Goal: Task Accomplishment & Management: Manage account settings

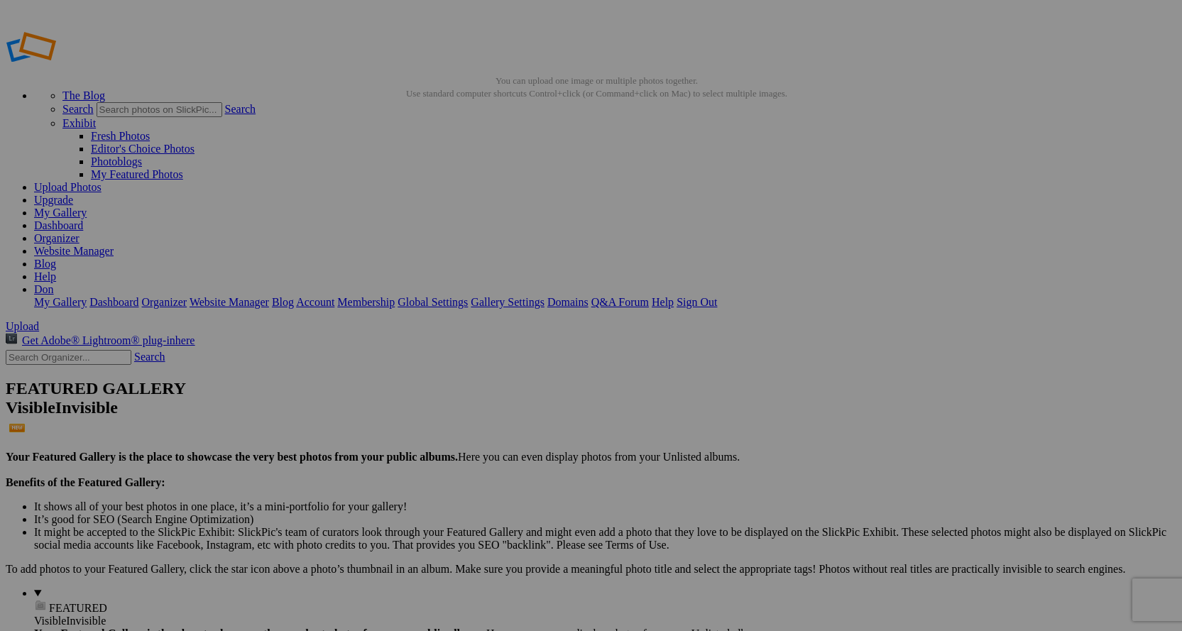
drag, startPoint x: 408, startPoint y: 197, endPoint x: 384, endPoint y: 283, distance: 88.5
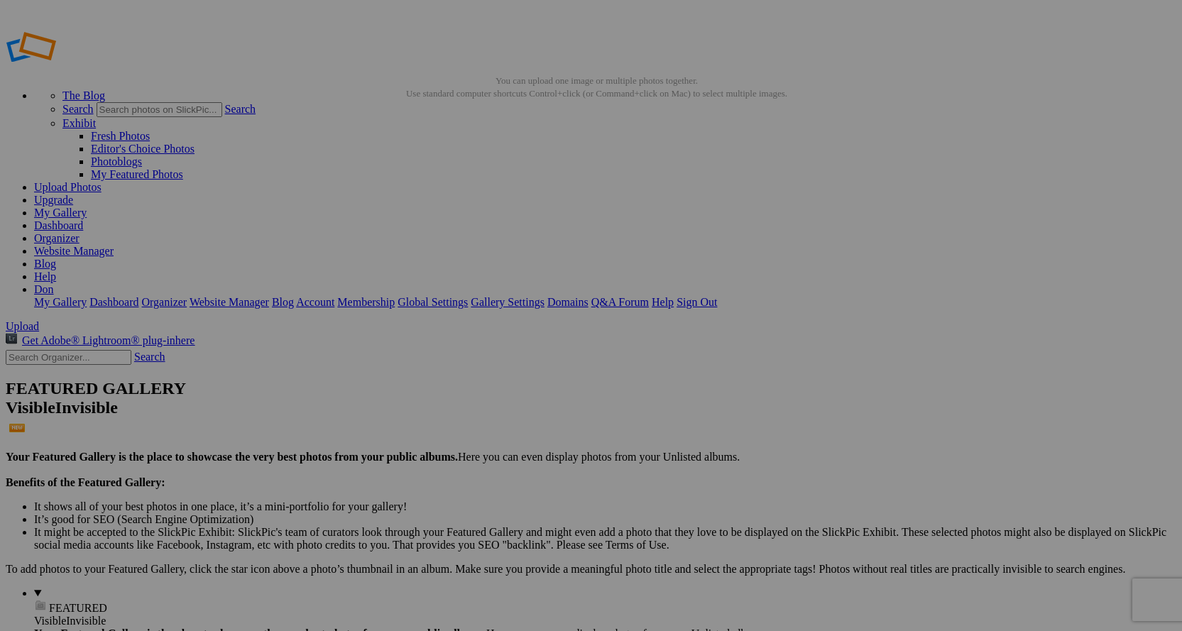
click at [56, 270] on link "Help" at bounding box center [45, 276] width 22 height 12
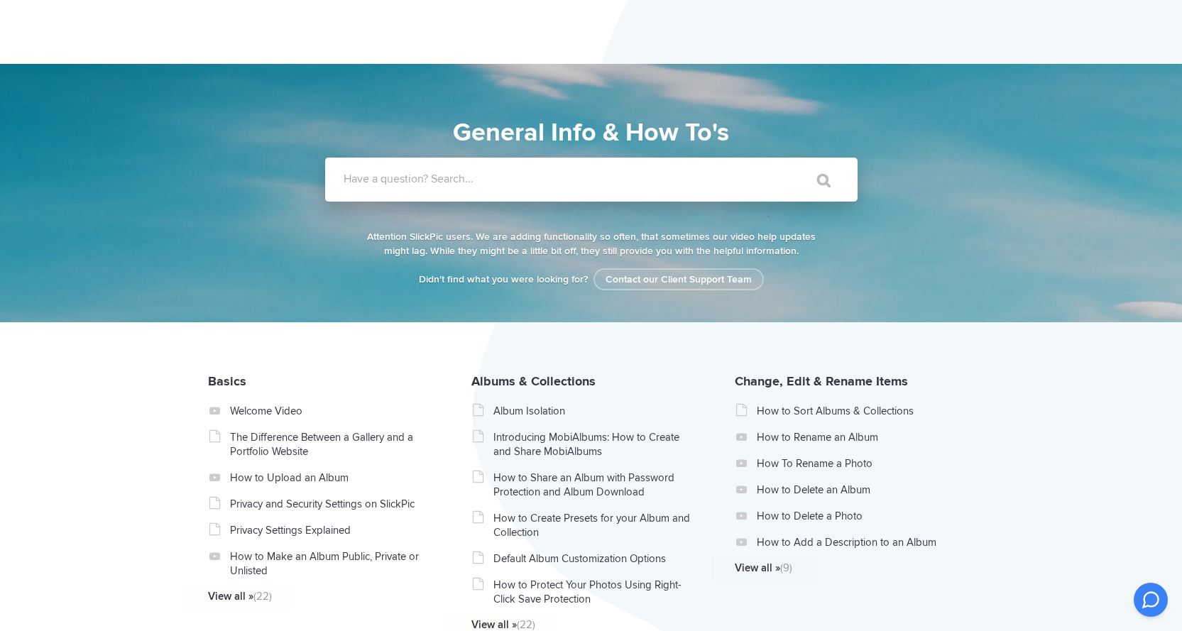
click at [478, 185] on label "Have a question? Search..." at bounding box center [610, 179] width 532 height 14
click at [478, 185] on input "Have a question? Search..." at bounding box center [562, 180] width 474 height 44
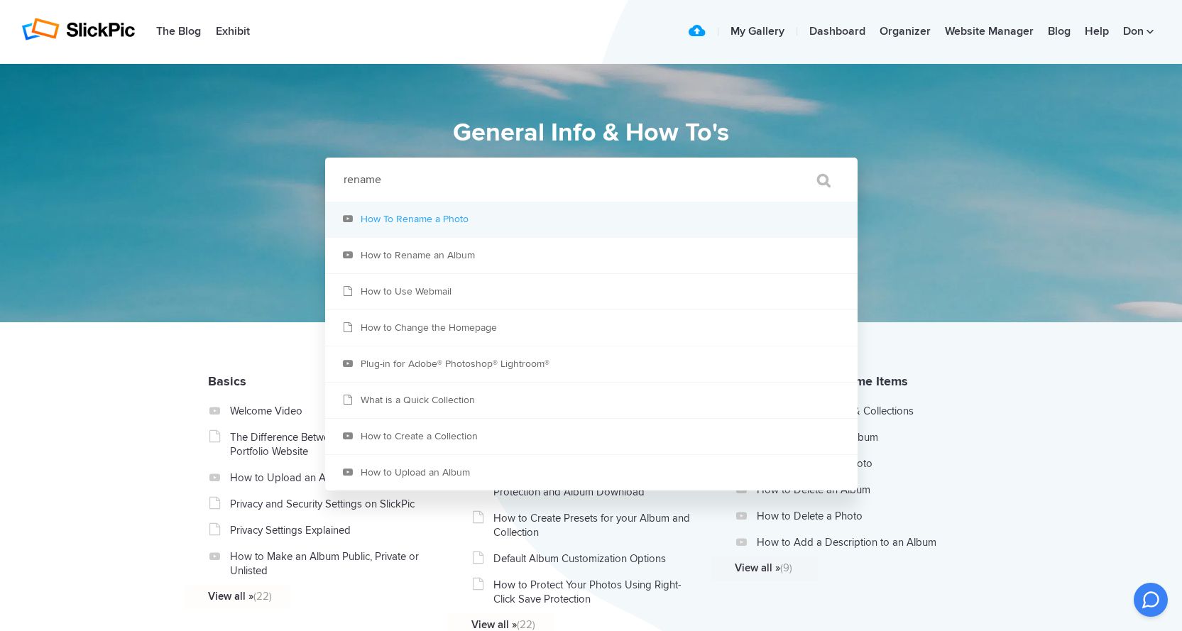
type input "rename"
click at [437, 222] on link "How To Rename a Photo" at bounding box center [591, 219] width 532 height 35
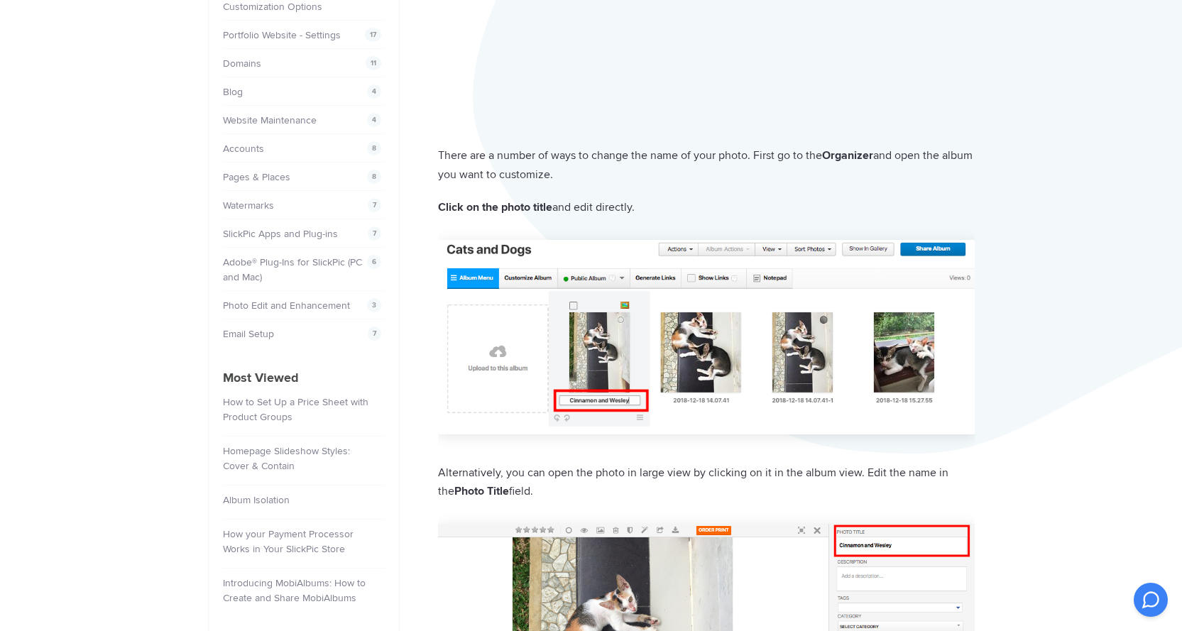
scroll to position [355, 0]
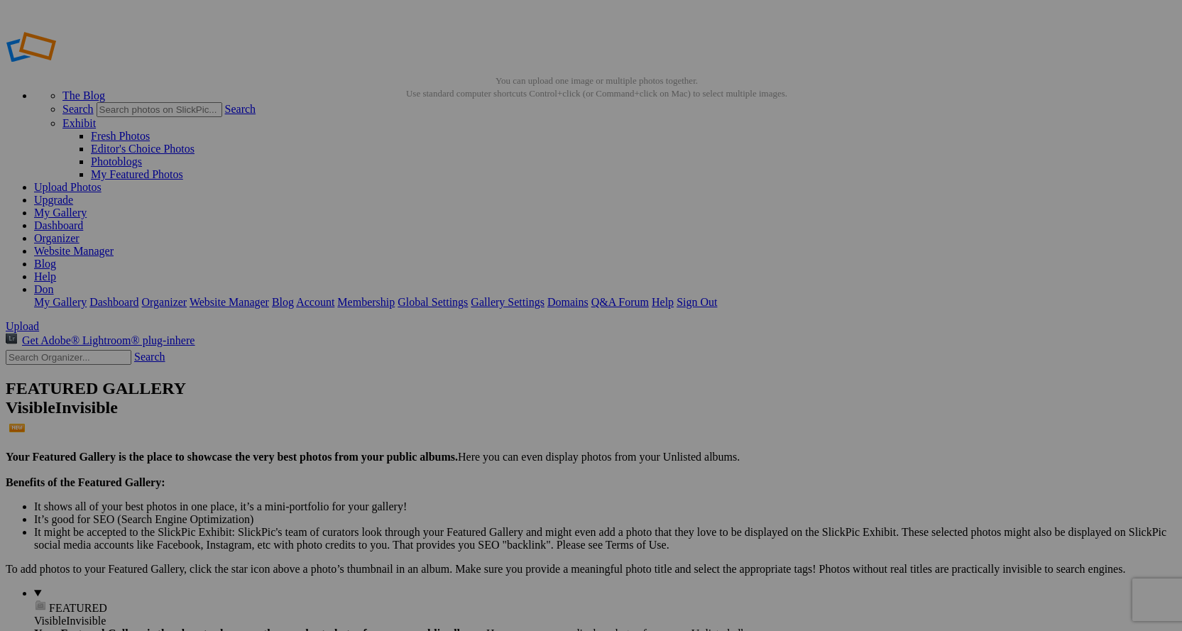
drag, startPoint x: 419, startPoint y: 252, endPoint x: 399, endPoint y: 255, distance: 20.1
drag, startPoint x: 443, startPoint y: 256, endPoint x: 424, endPoint y: 254, distance: 19.2
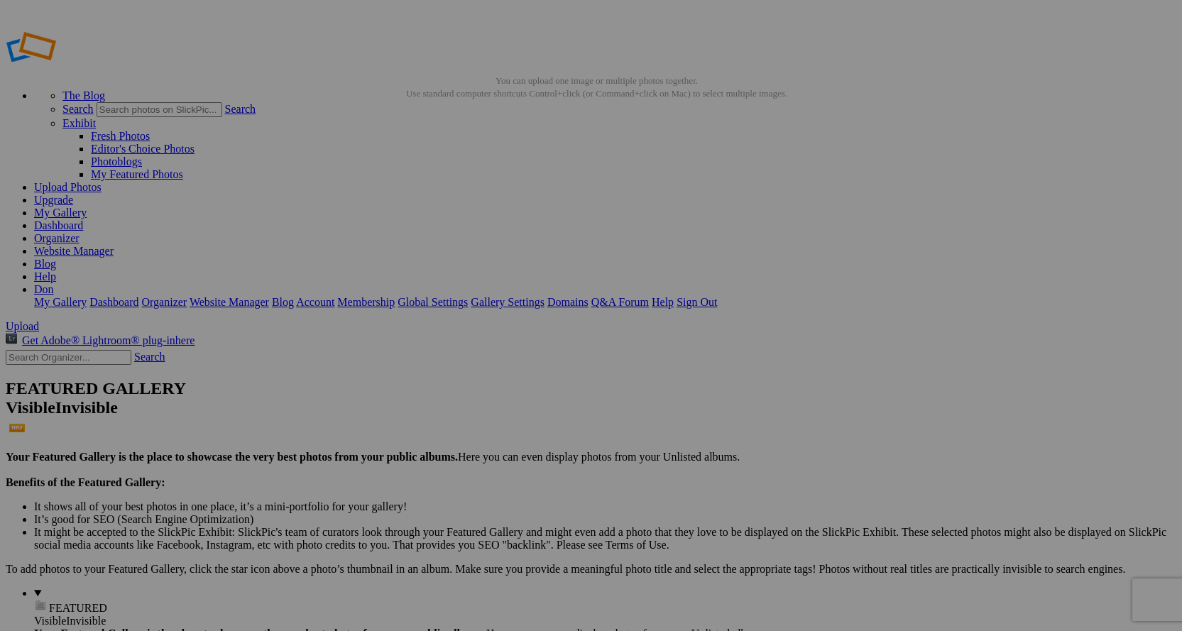
type input "2011_Sophia_Community_b"
drag, startPoint x: 549, startPoint y: 258, endPoint x: 570, endPoint y: 256, distance: 20.6
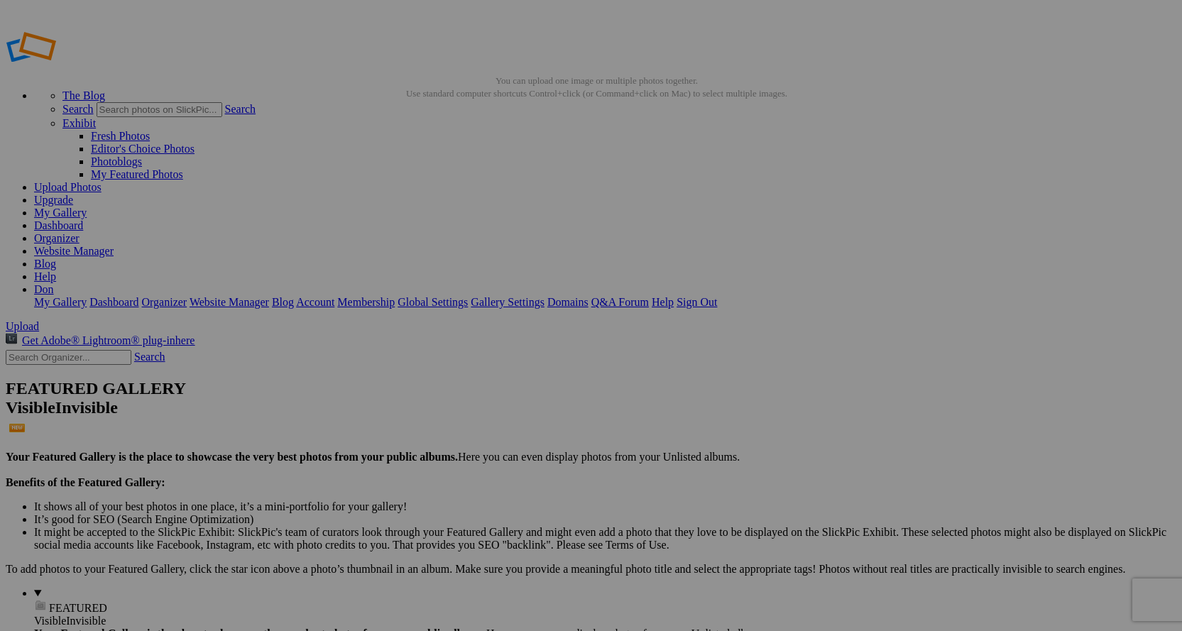
type input "1999_Sophia_Community_"
type input "1998_Sophia_Community"
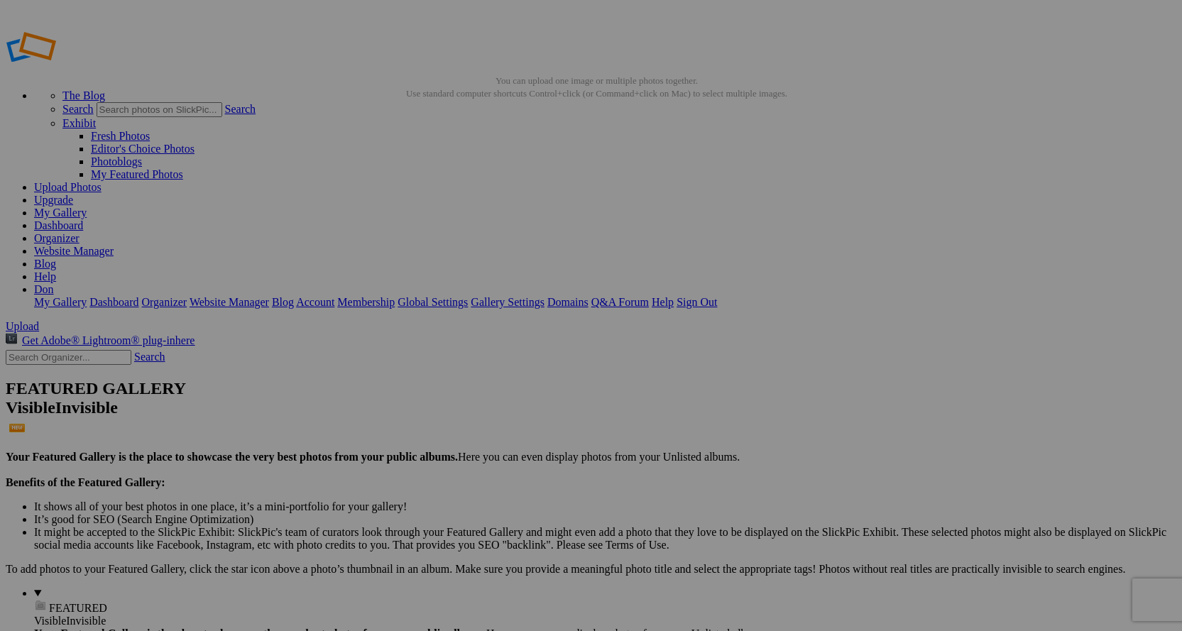
type input "2010_Sophia_Community_b"
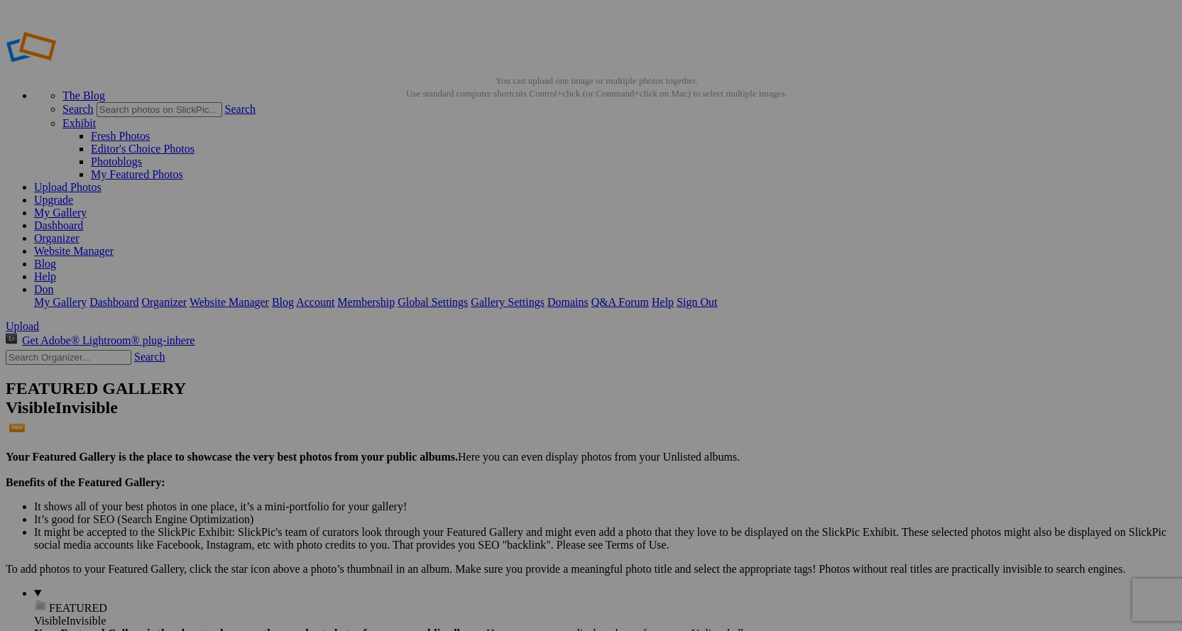
type input "2002_Sophia_Community"
type input "2003_Sophia_Community"
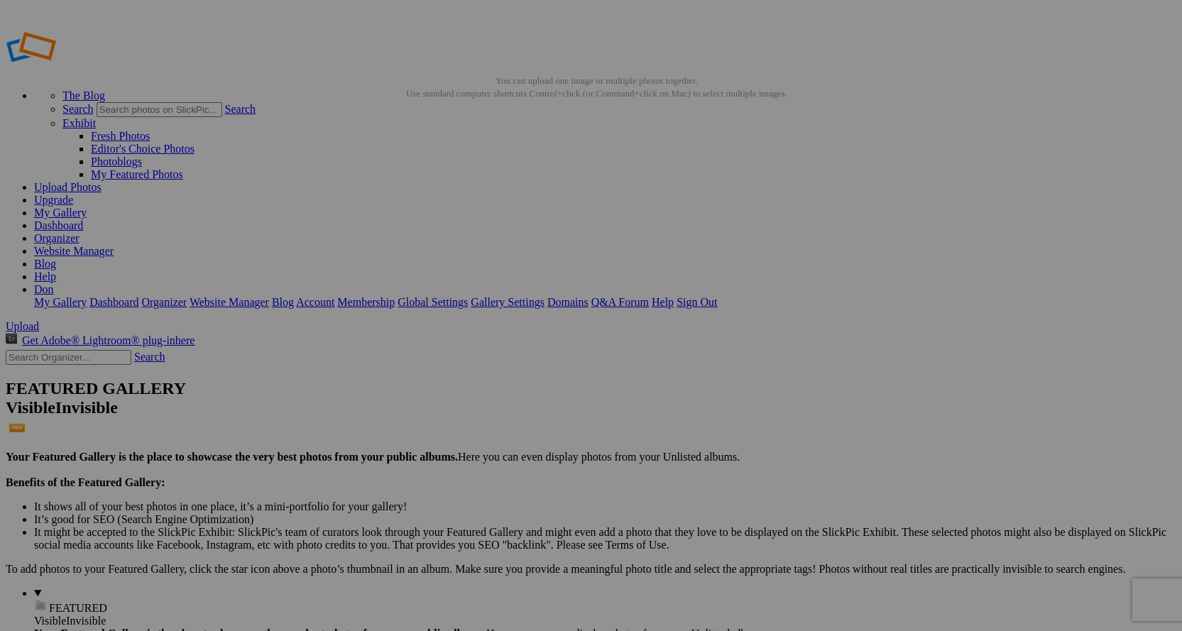
type input "2012_Sophia_Group-Dinner"
type input "2001_Sophia_Community"
type input "2000_Sophia_Community"
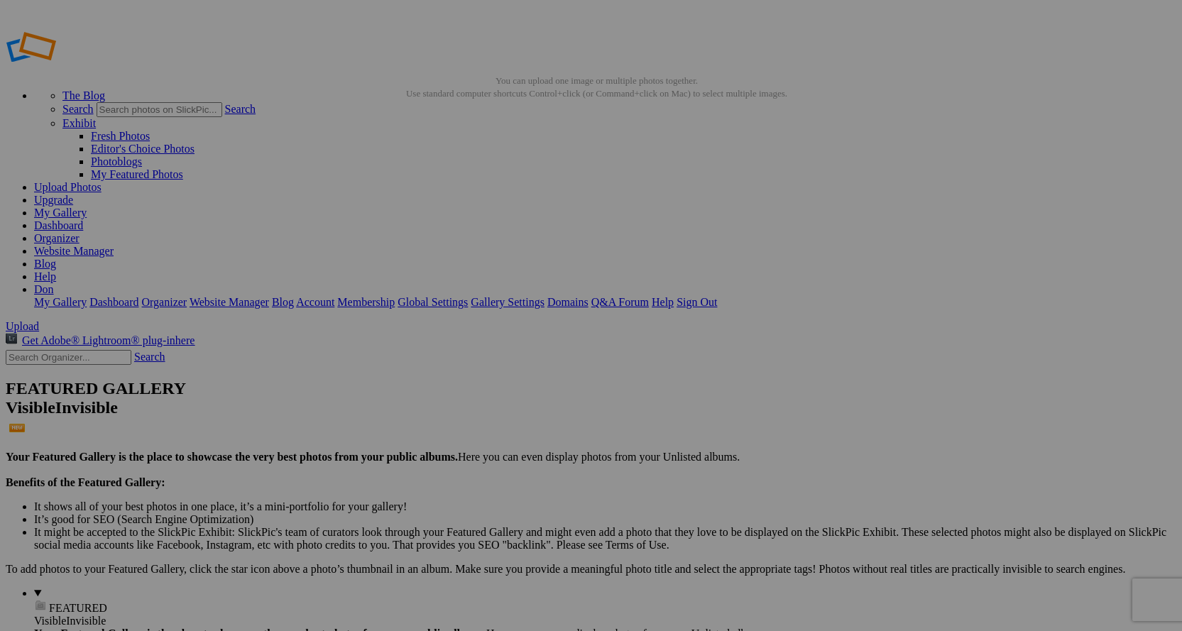
type input "2004_Sophia_Community"
type input "2010_Sophia_Community"
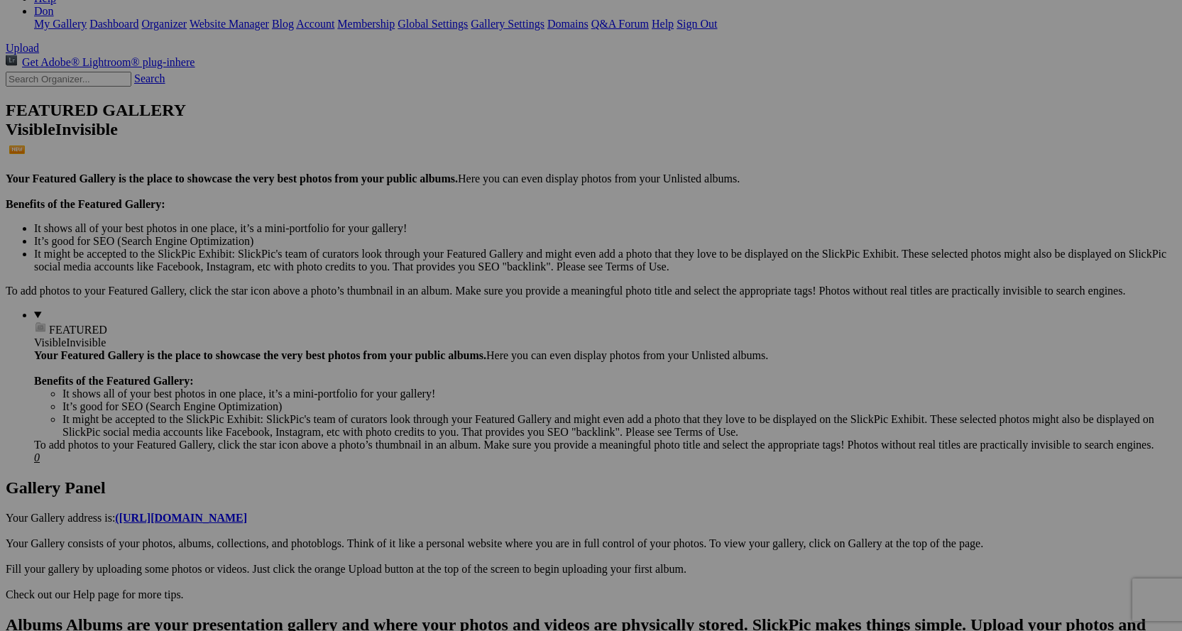
scroll to position [284, 0]
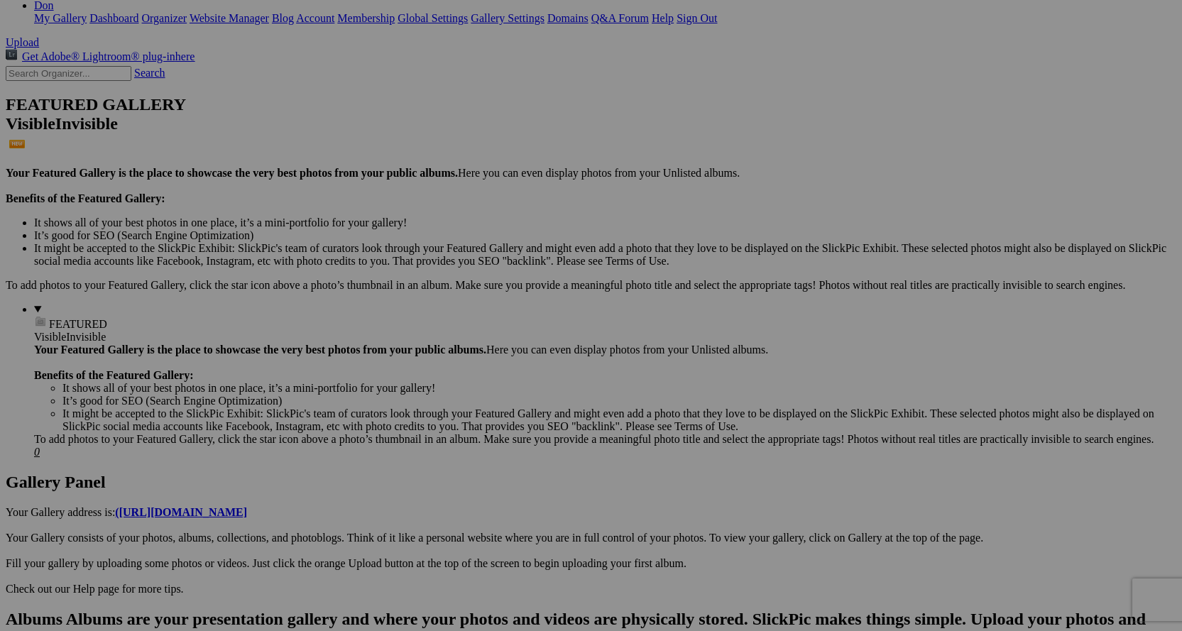
type input "2011_Sophia_Community"
type input "2005_Sophia_Community"
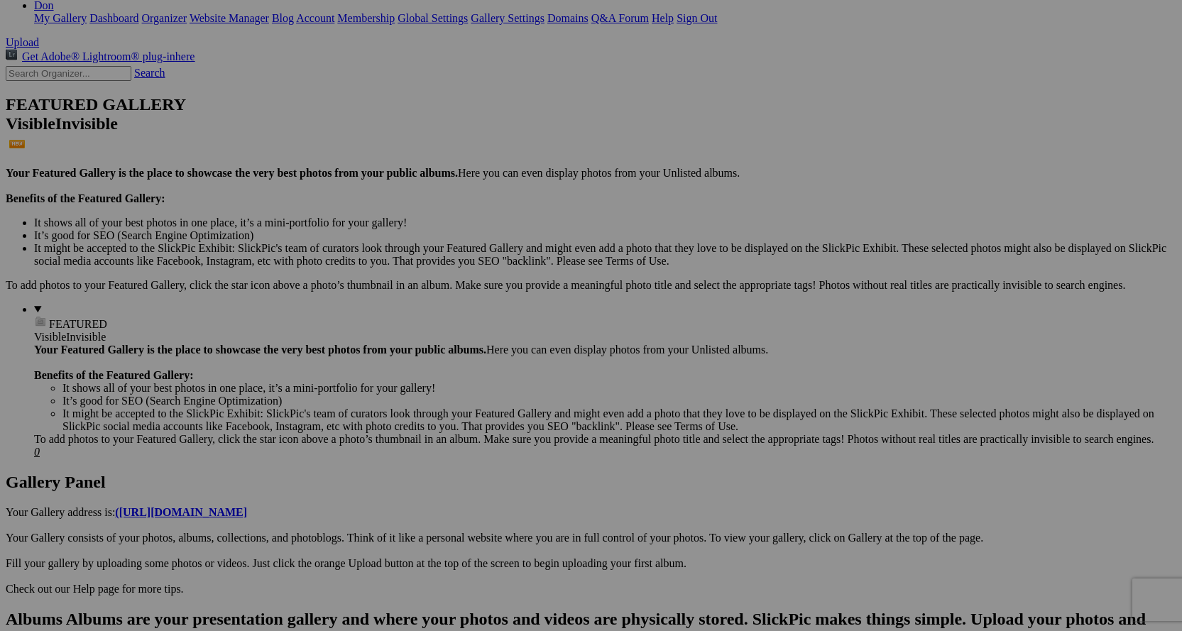
type input "2013_Sophia_Community"
type input "2007_Sophia_Community"
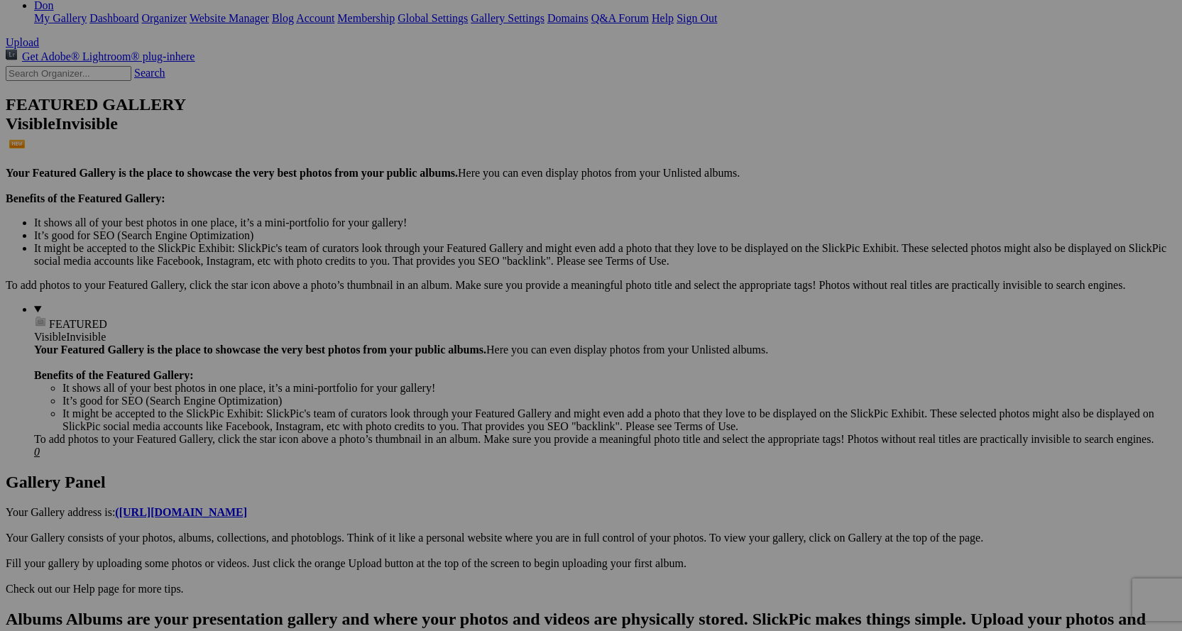
type input "2006_Sophia_Community"
type input "2012_Sophia_Community"
type input "2009_Sophia_Community"
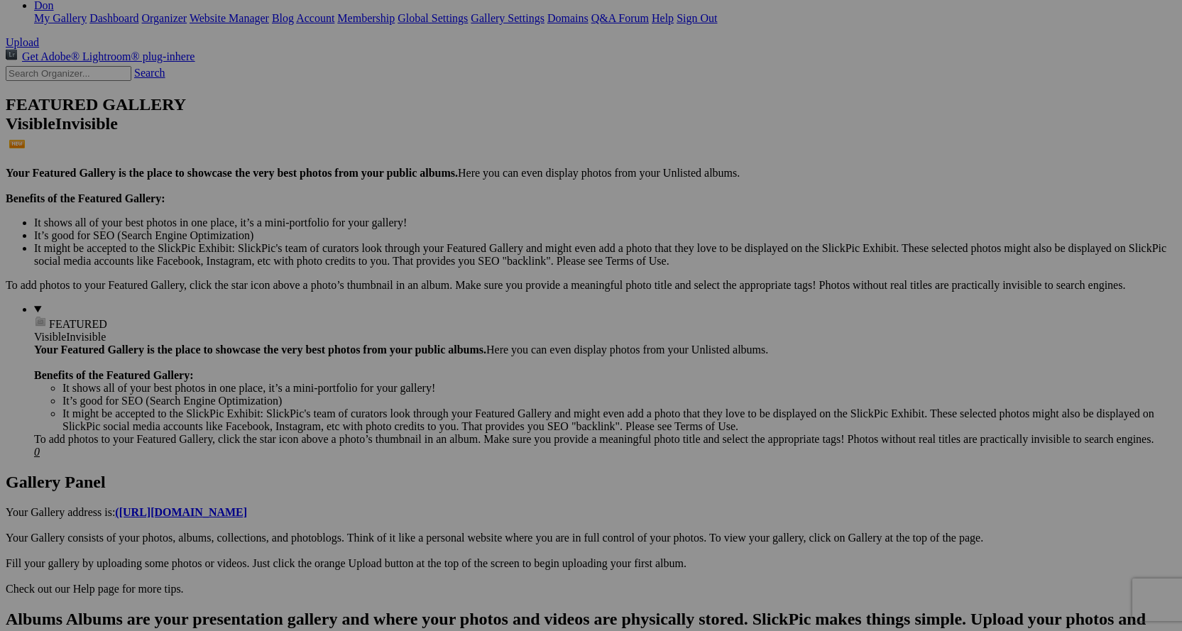
type input "1993_Sophia_Community"
type input "2003_Sophia_Community_2003_Reunion"
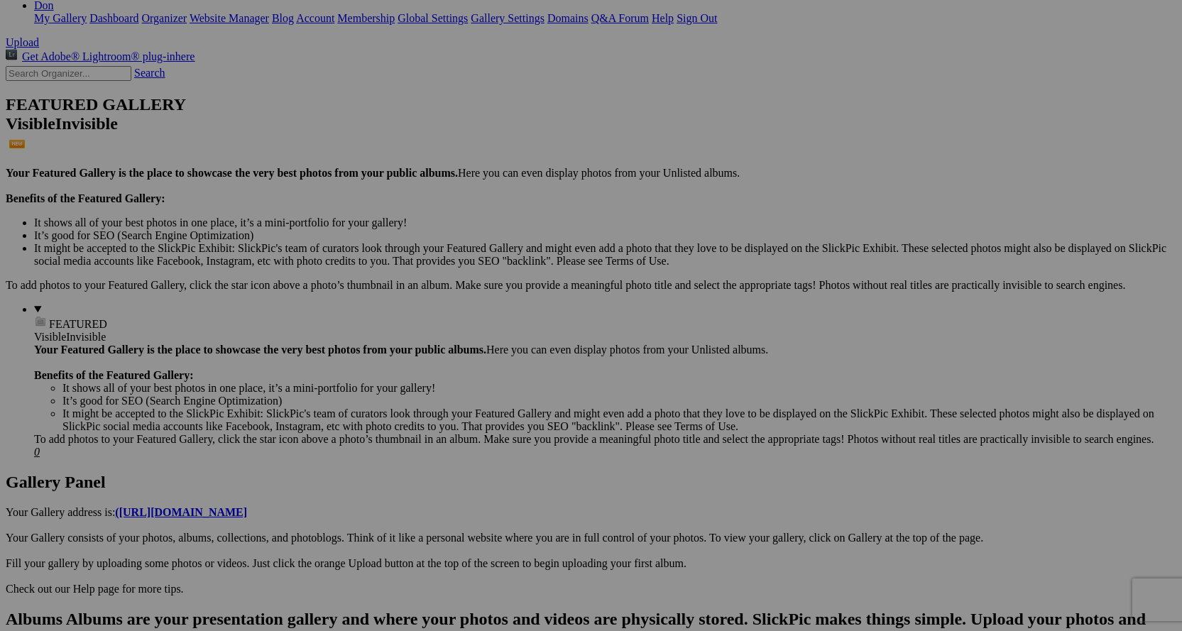
type input "1995_Sophia_Community"
type input "1994_Sophia_Community"
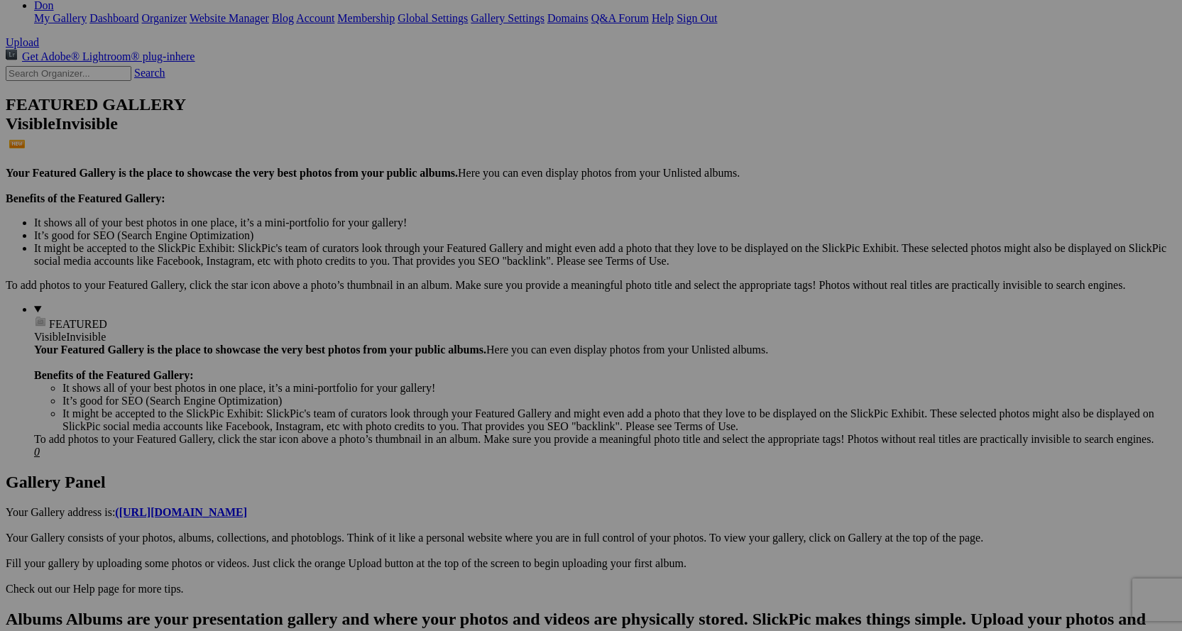
type input "1996_Sophia-Community"
type input "1997_Sophia_Community"
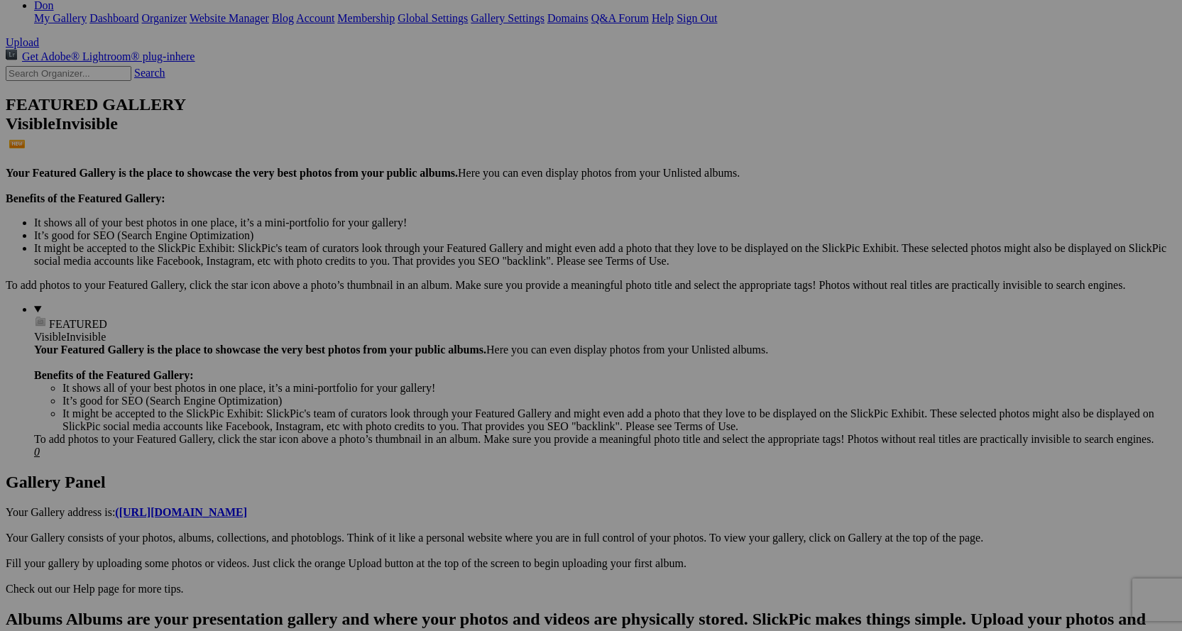
drag, startPoint x: 1123, startPoint y: 393, endPoint x: 1134, endPoint y: 387, distance: 12.1
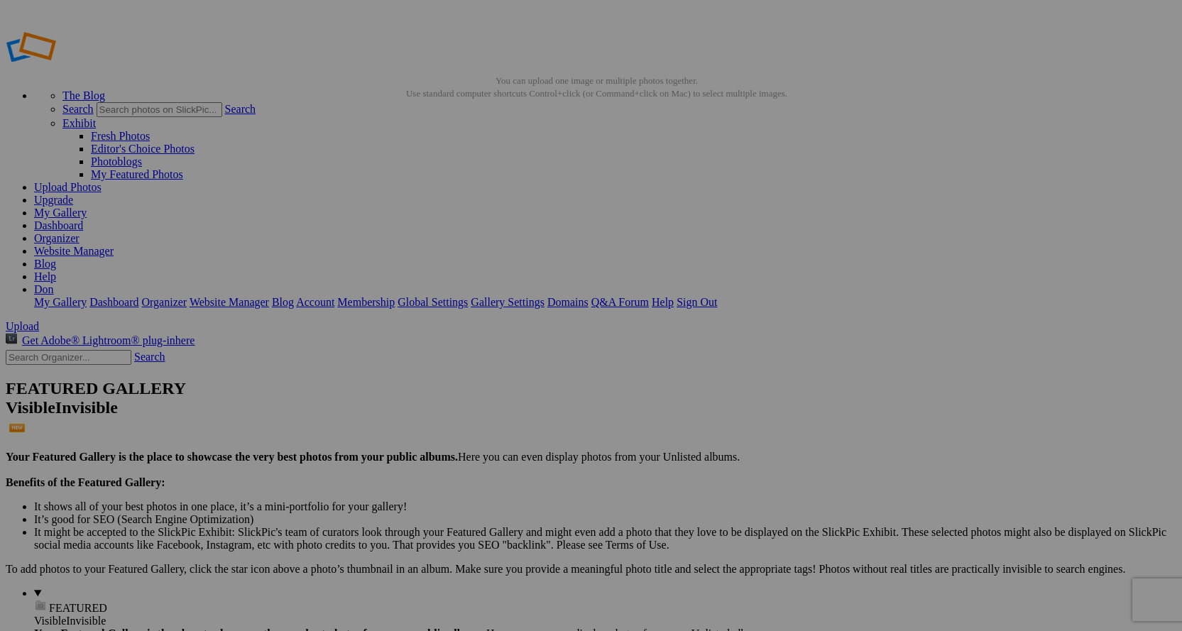
type input "Group photos"
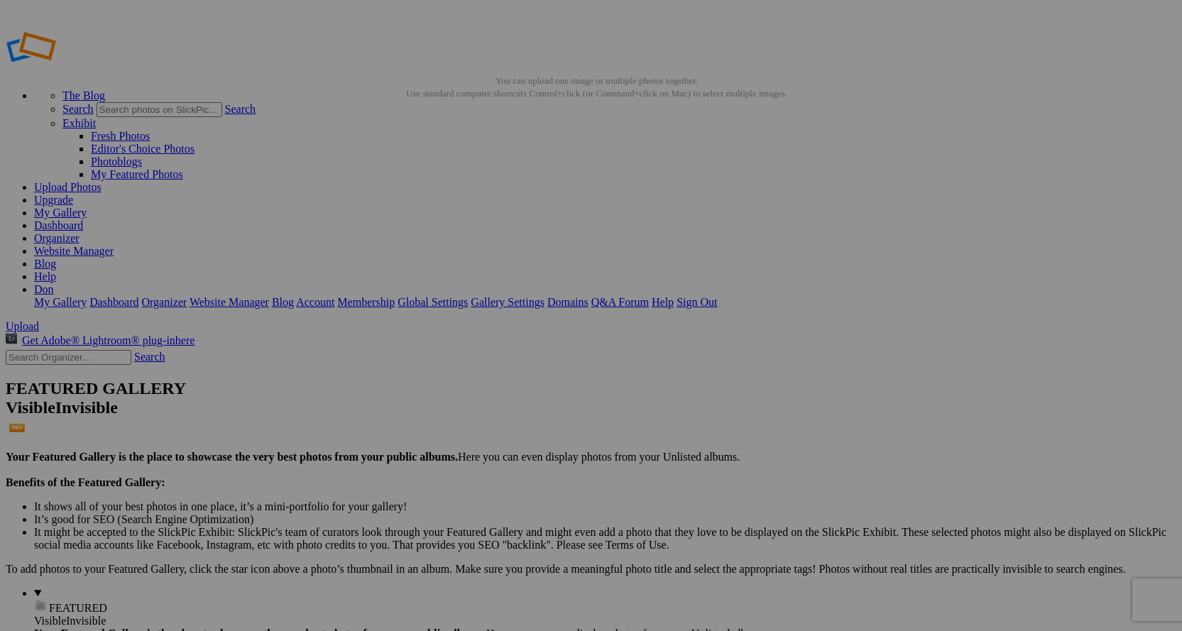
type input "Group photos"
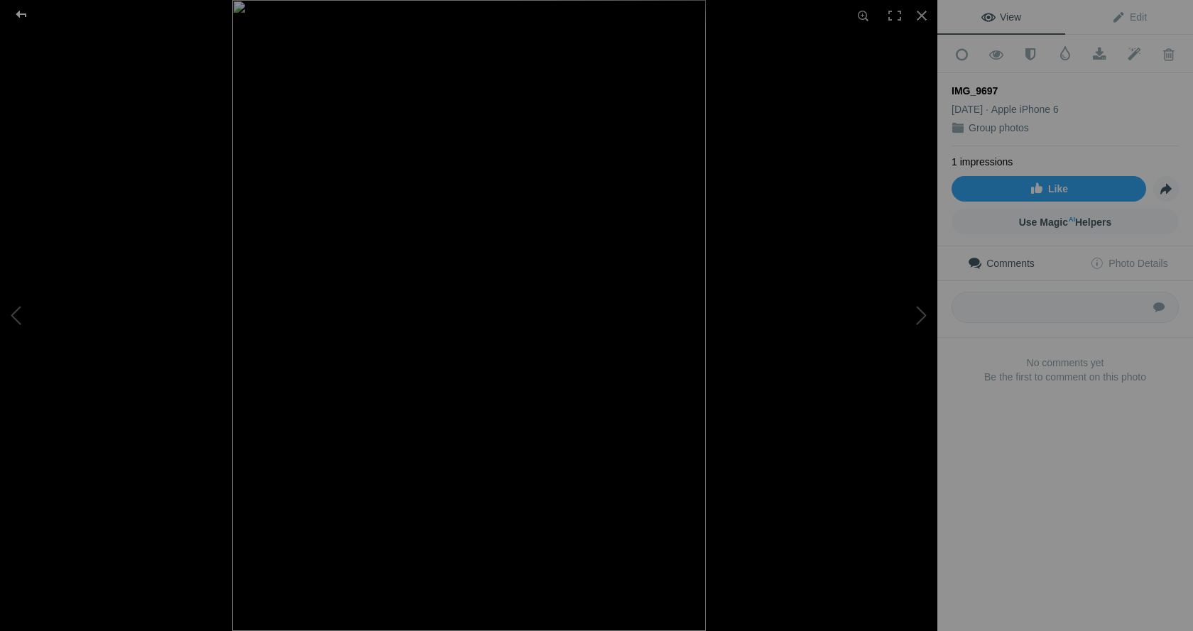
click at [20, 16] on div at bounding box center [21, 14] width 51 height 28
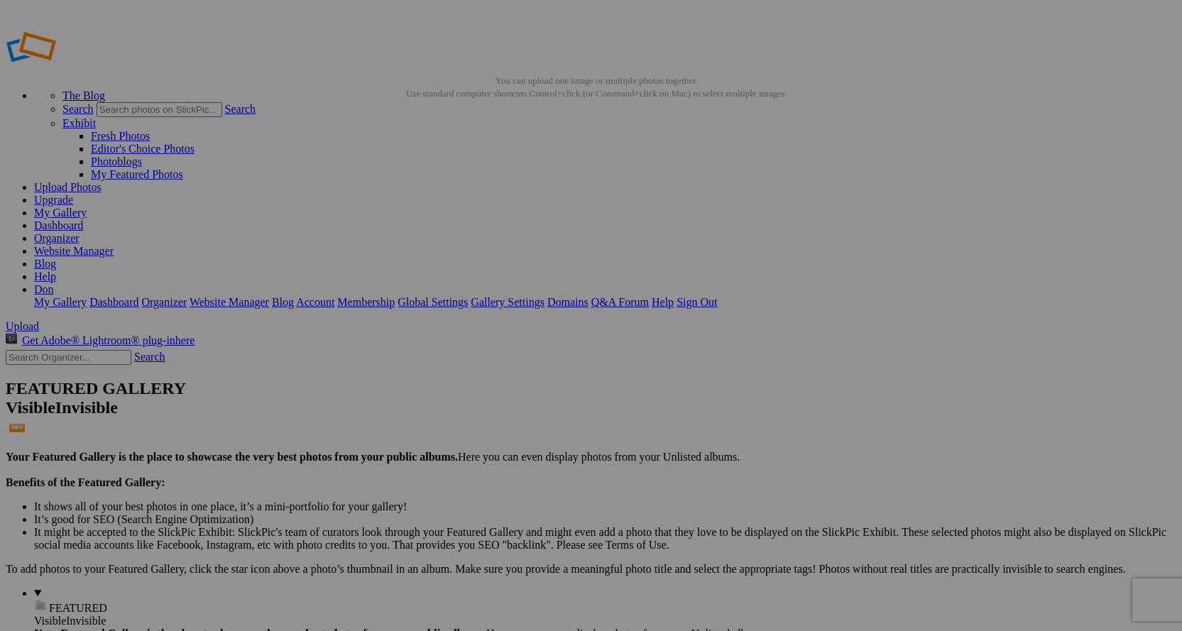
click at [497, 408] on span "Yes" at bounding box center [489, 408] width 16 height 12
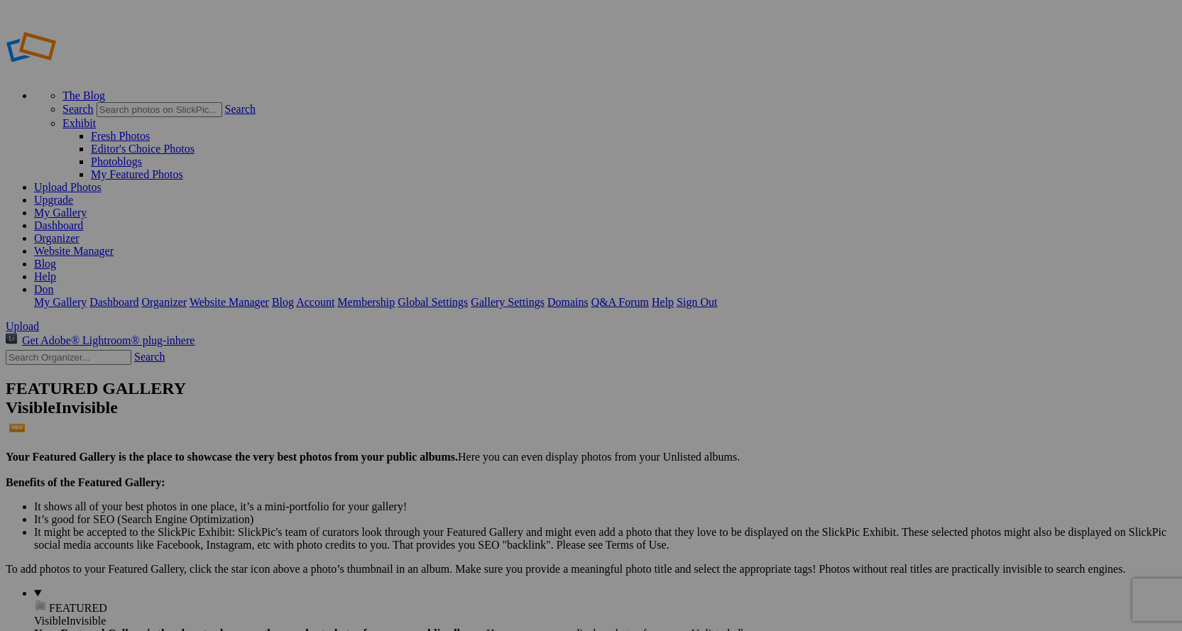
type input "Group photos"
type input "2022_Sophia Community [DATE]"
type input "2018_RetreatFall"
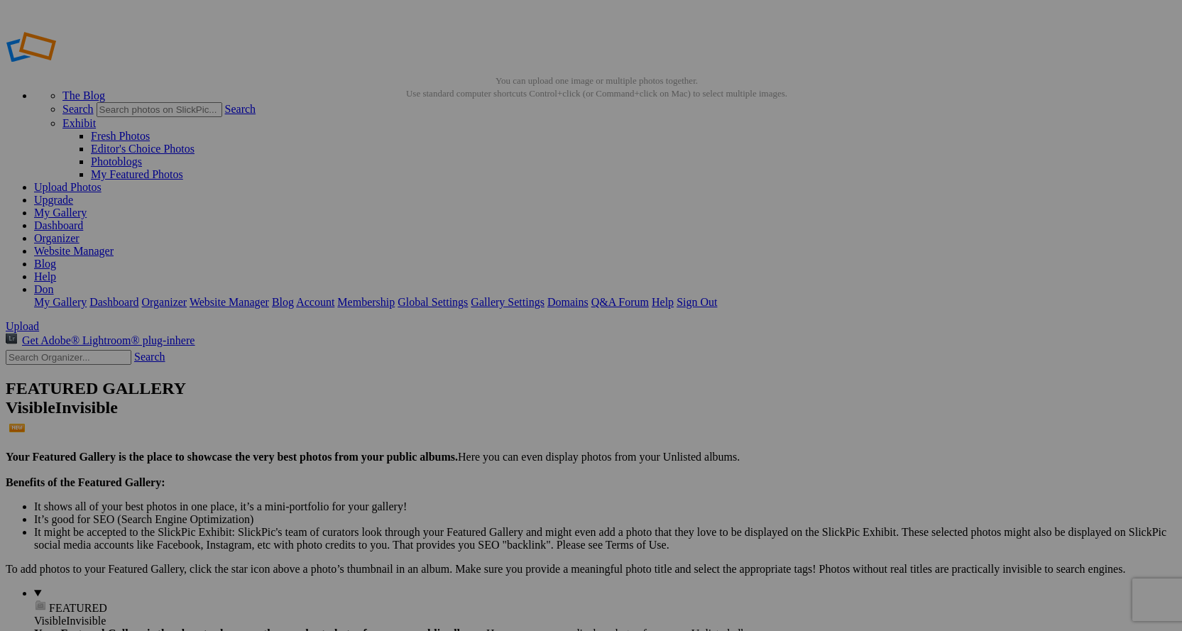
type input "2019_Fall Retreat"
type input "2017_FallRetreat"
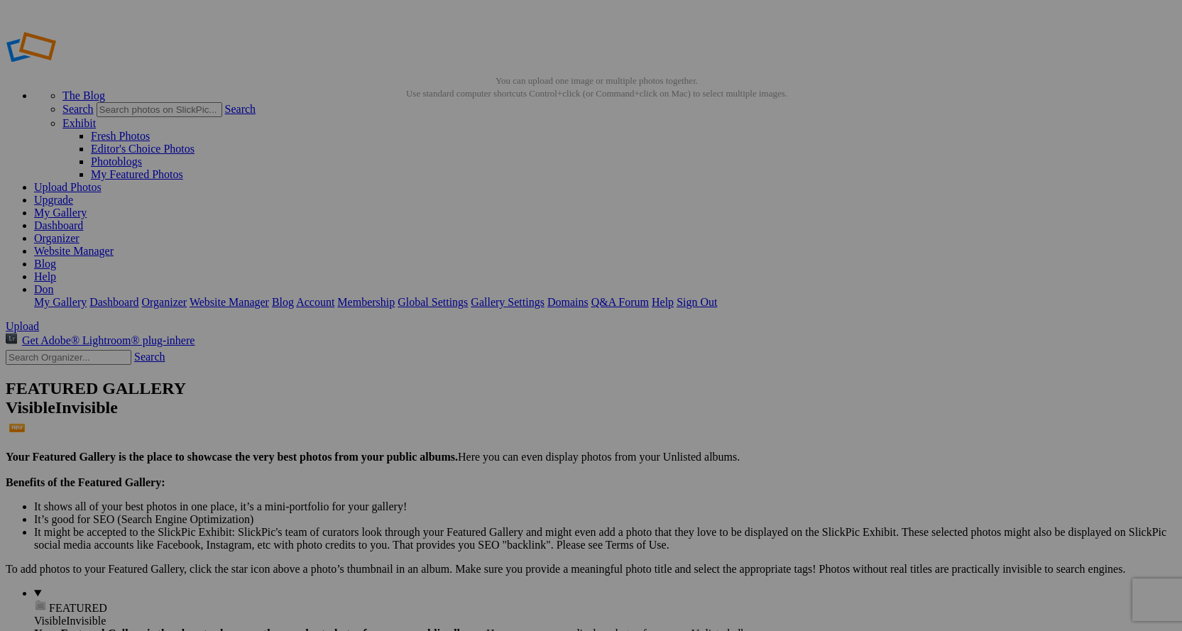
type input "2014_Spring_RetreatLine"
type input "2013_Sept_RetreatLine"
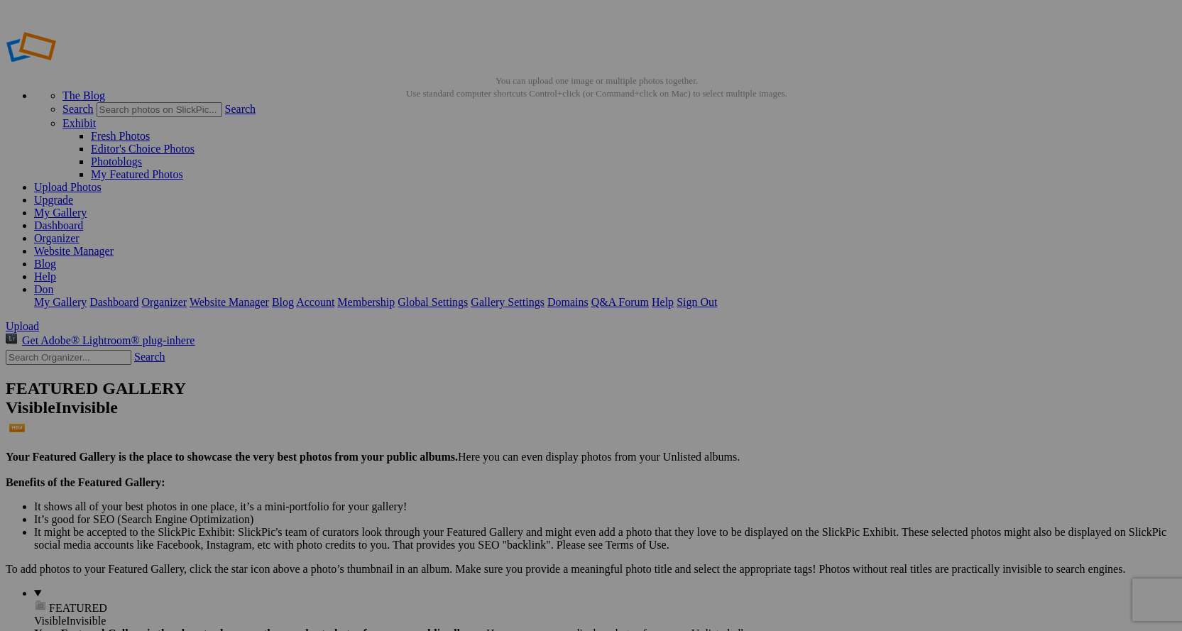
type input "2011_Retreat_May_2011"
type input "Group photos"
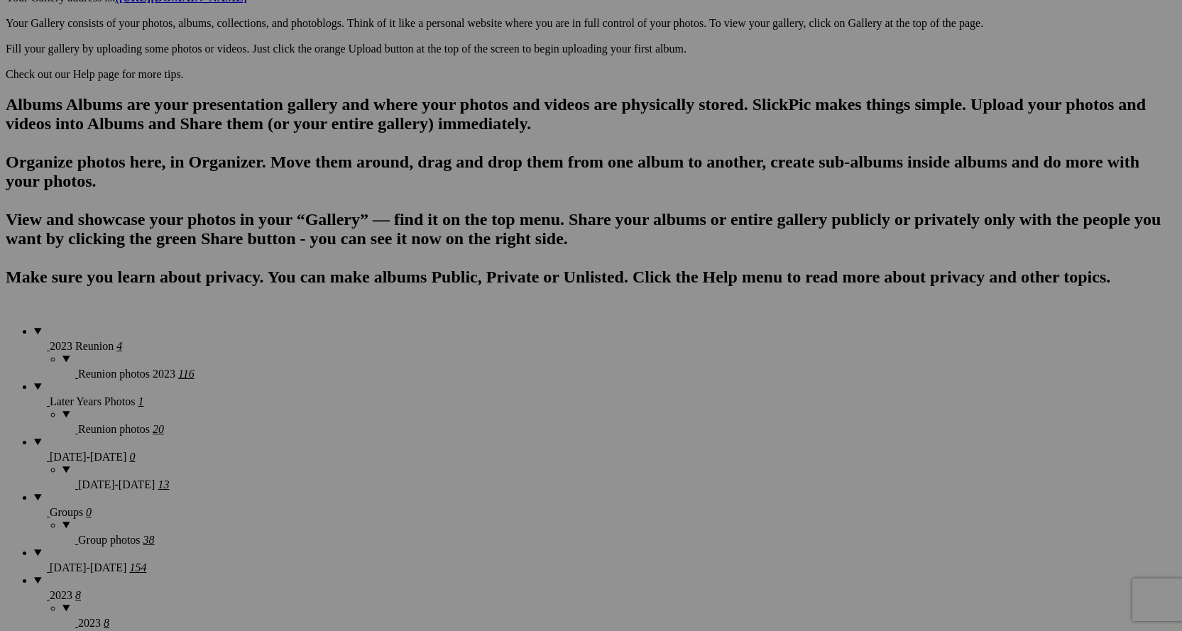
scroll to position [804, 0]
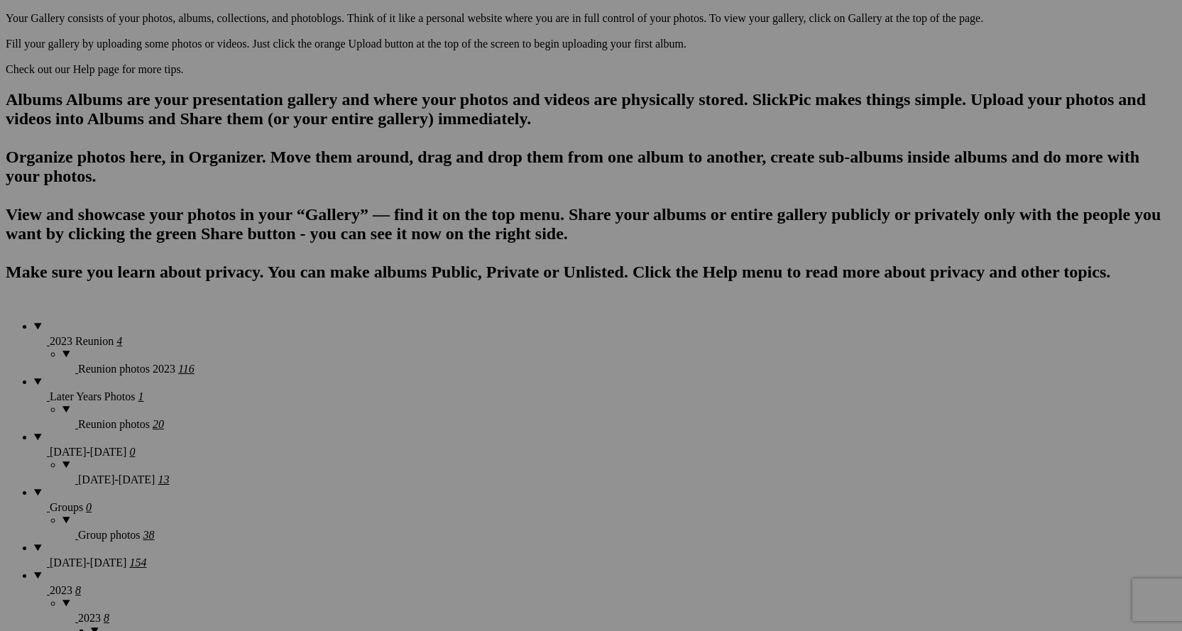
type input "2024_Sophia retreat [DATE] small"
drag, startPoint x: 976, startPoint y: 217, endPoint x: 1013, endPoint y: 258, distance: 54.8
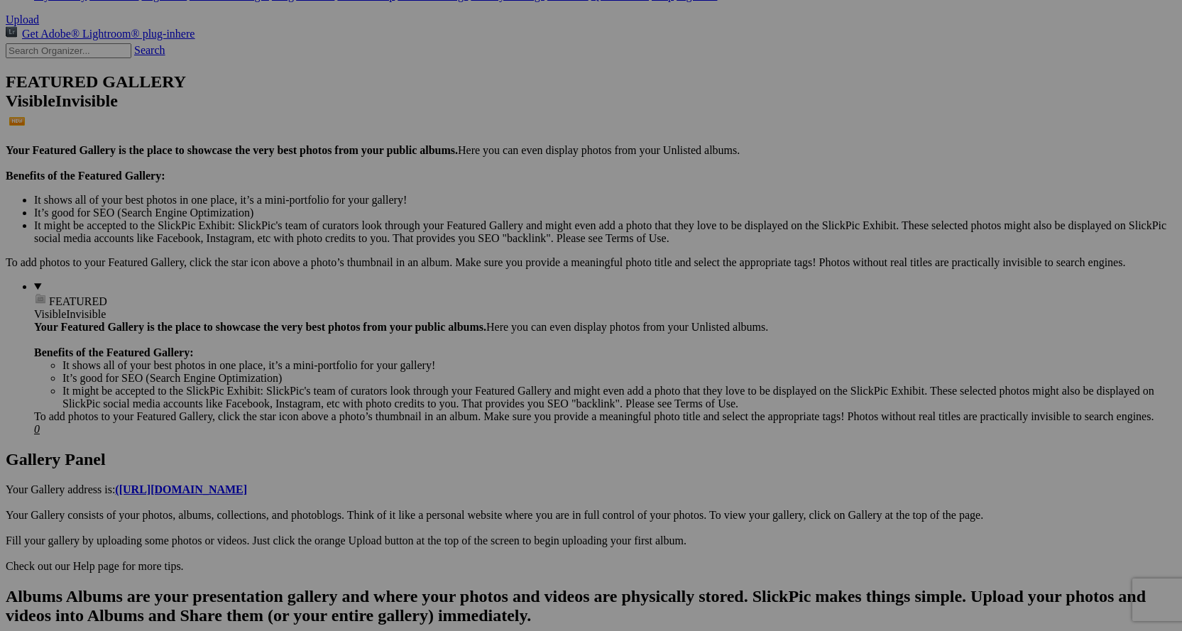
scroll to position [0, 0]
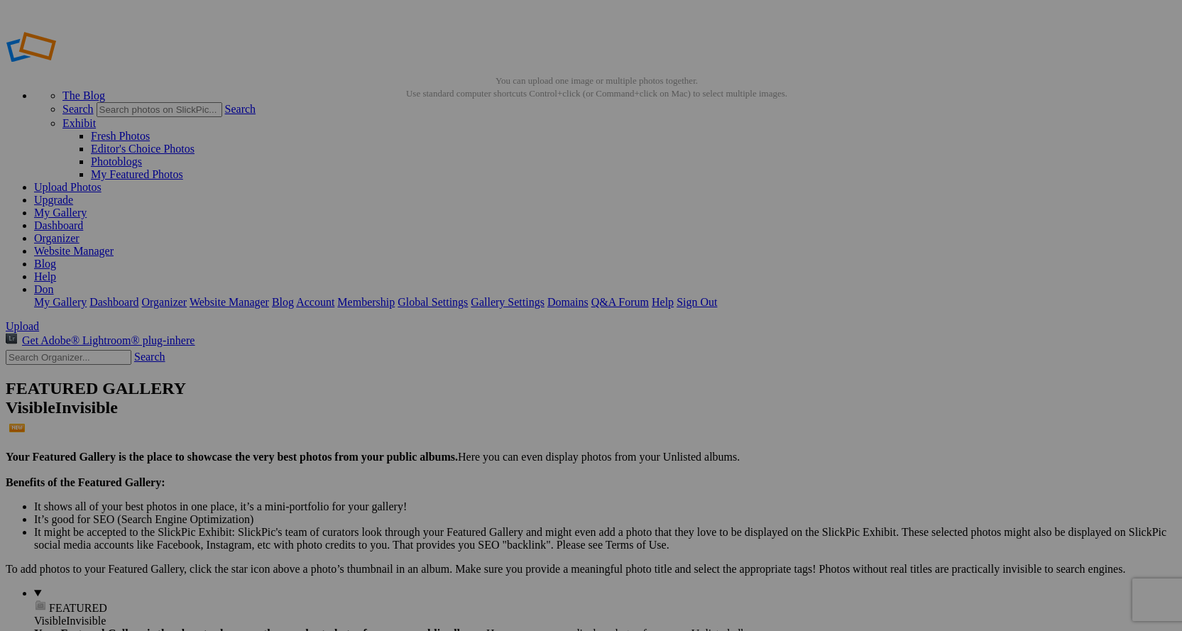
type input "2023_Sophia community Fall 2023"
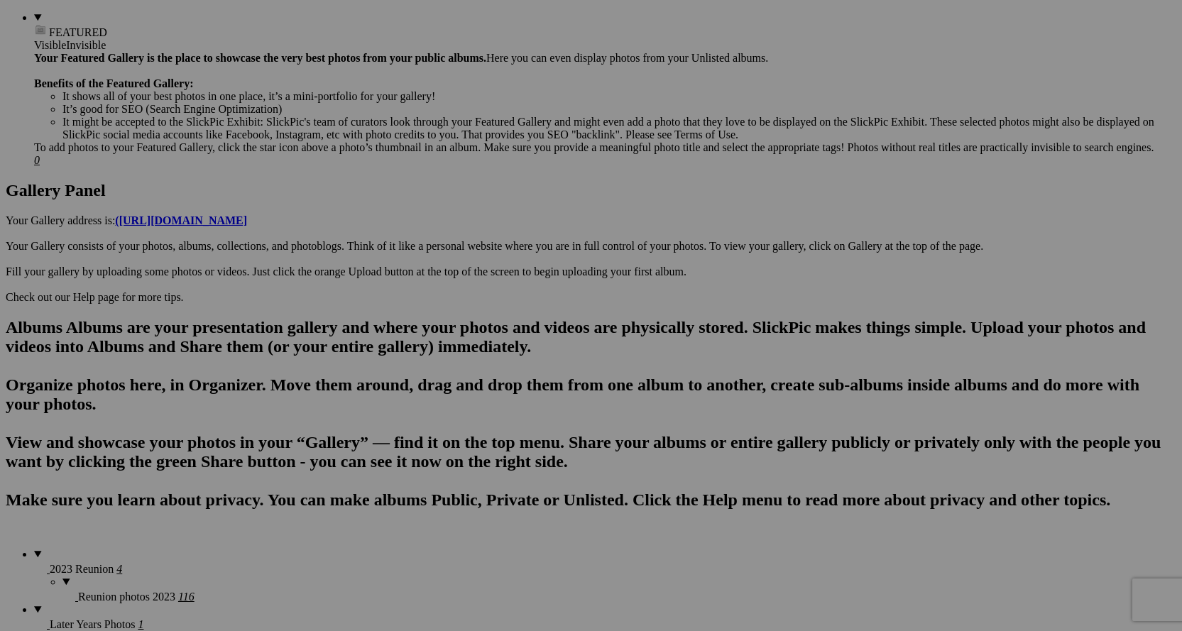
scroll to position [639, 0]
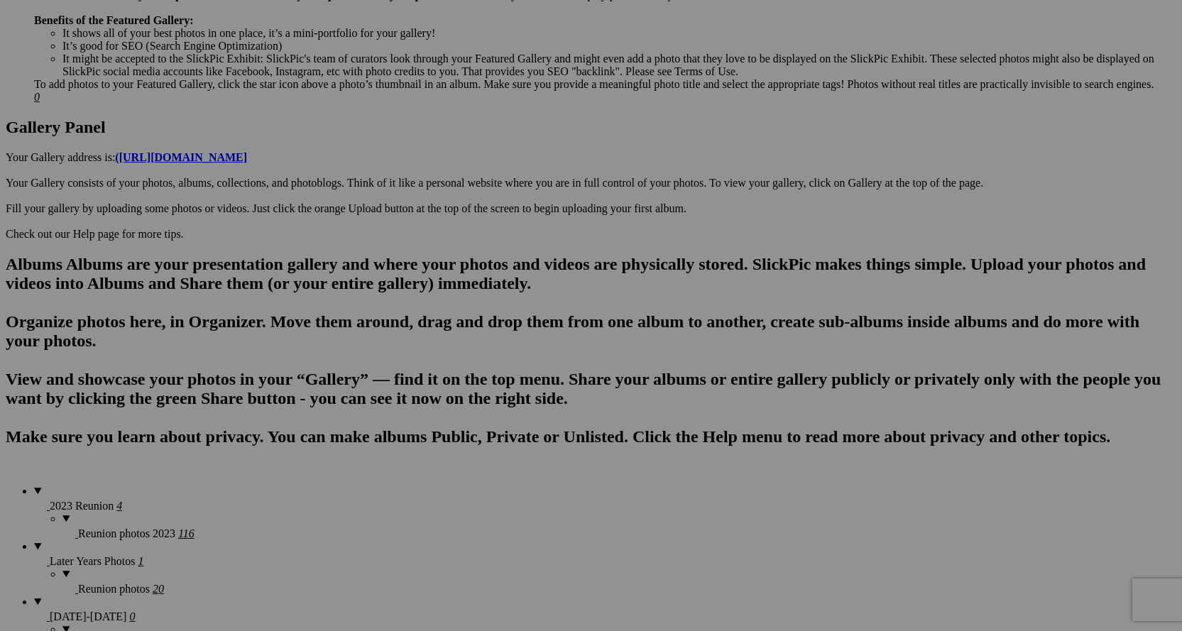
type input "2021_Nov retreat"
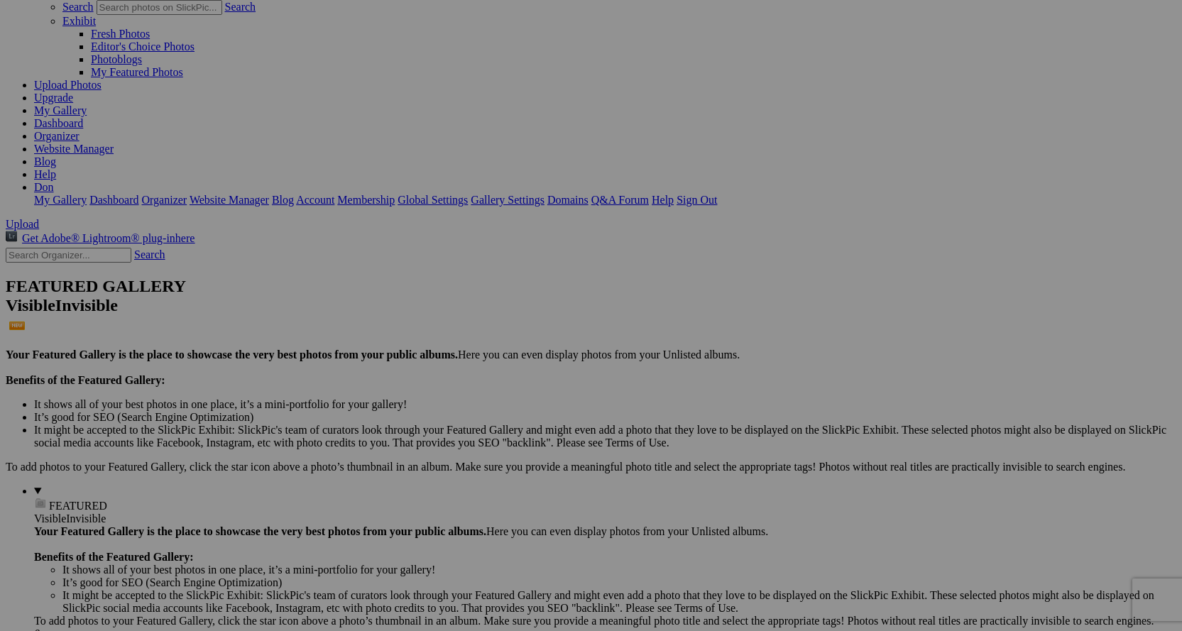
scroll to position [0, 0]
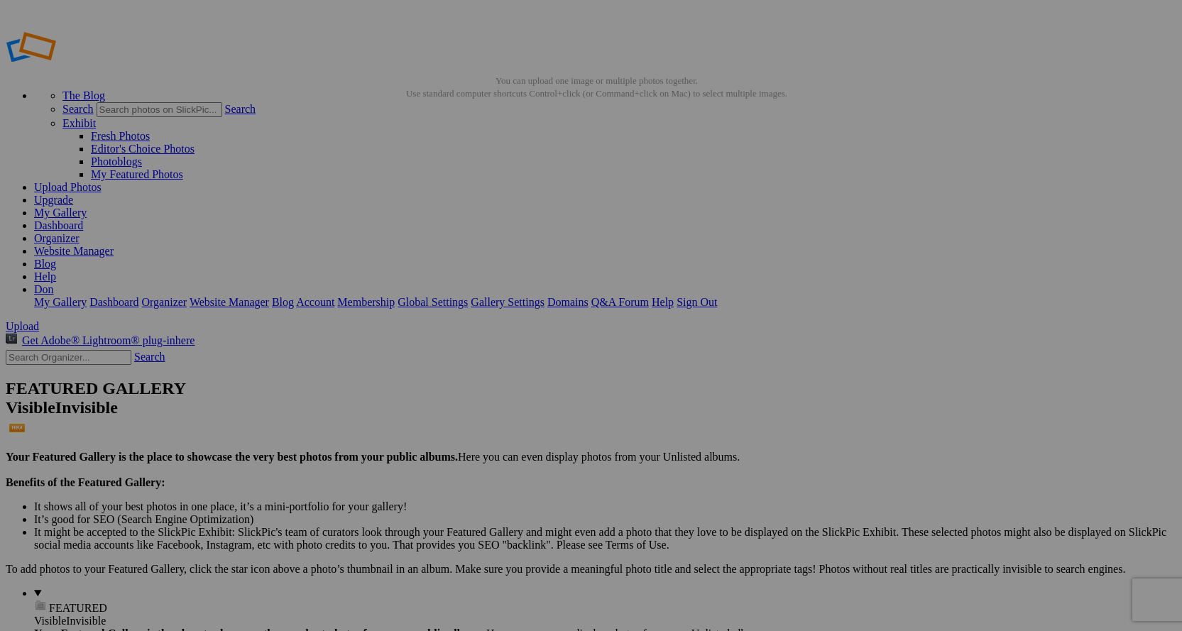
type input "Group photos"
drag, startPoint x: 356, startPoint y: 253, endPoint x: 366, endPoint y: 284, distance: 33.0
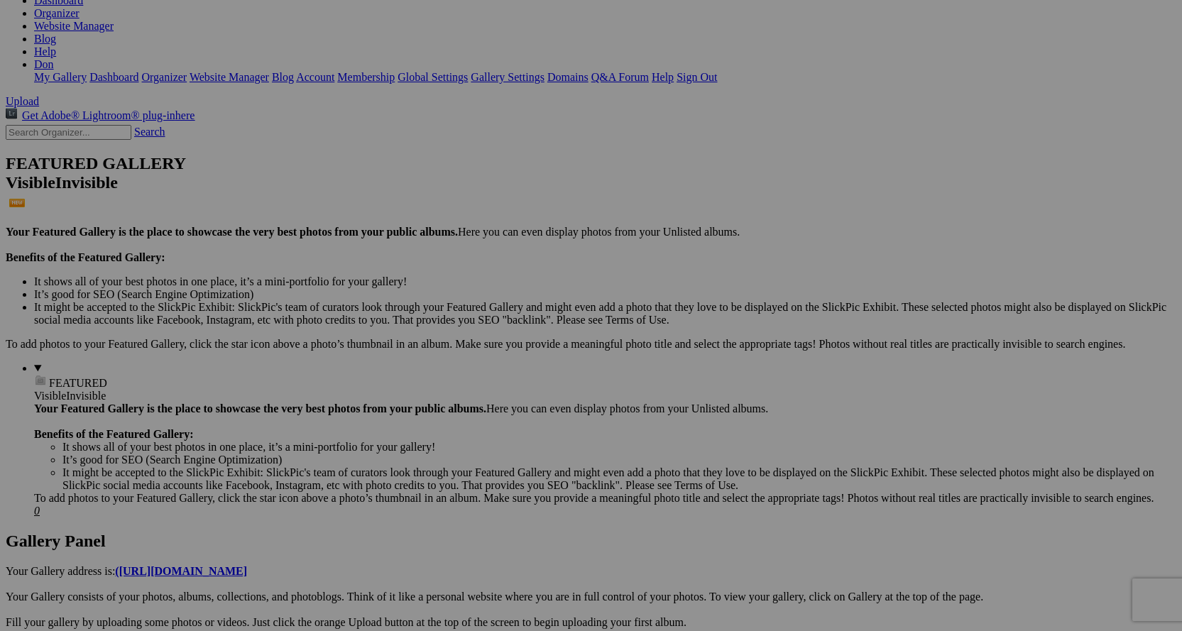
scroll to position [236, 0]
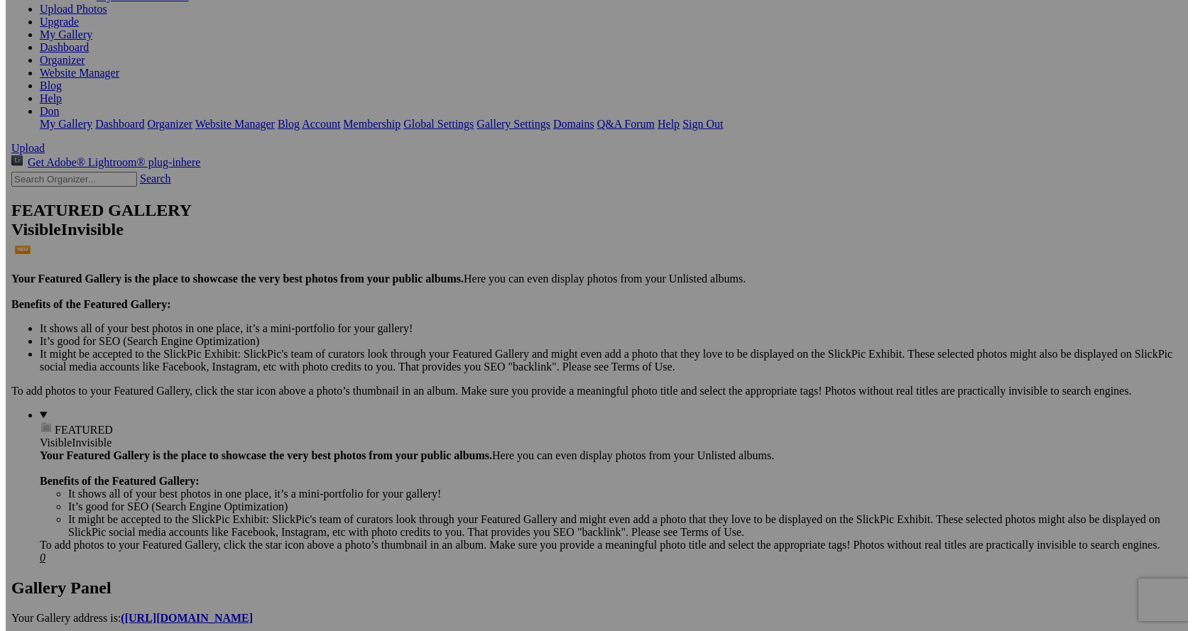
scroll to position [213, 0]
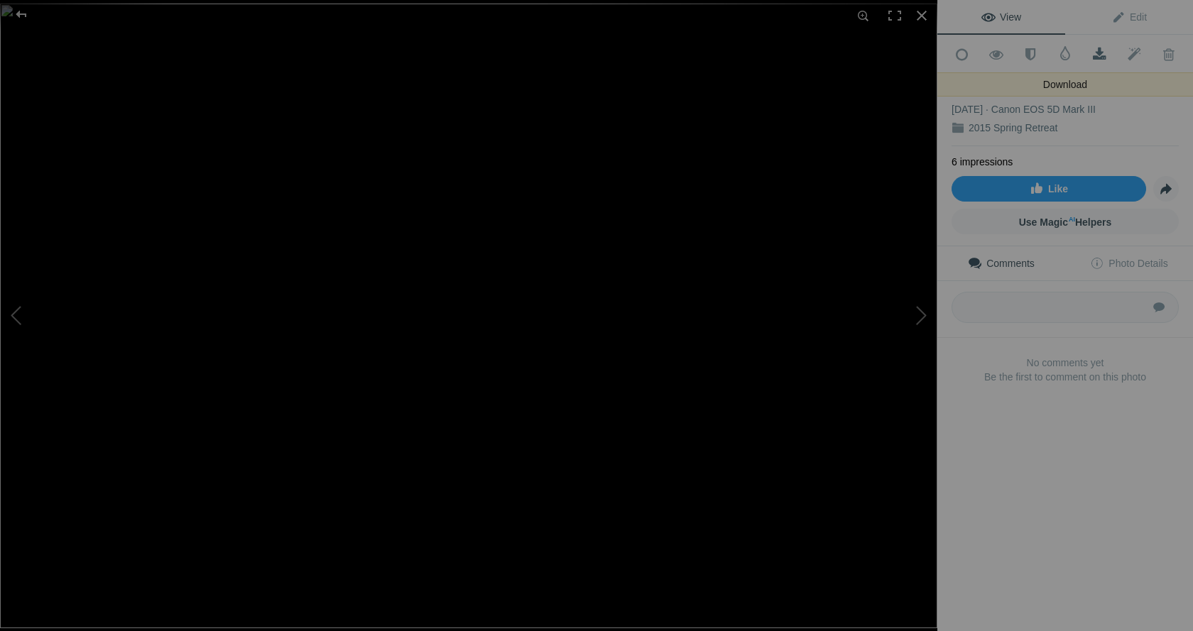
click at [1095, 50] on span at bounding box center [1099, 55] width 35 height 14
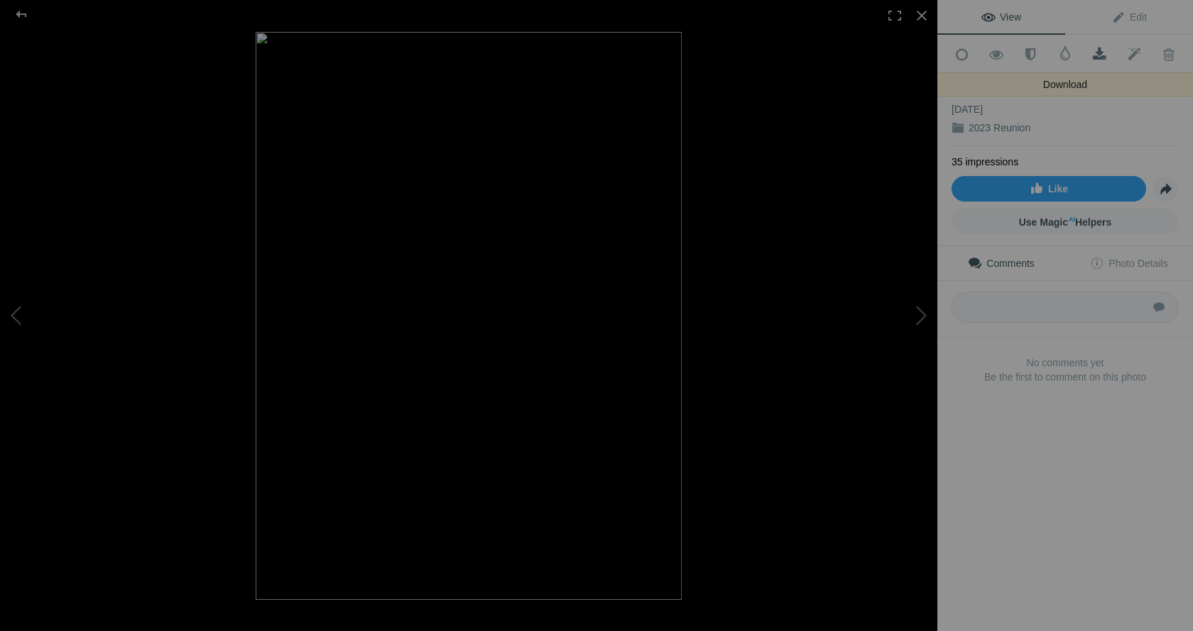
click at [1095, 52] on span at bounding box center [1099, 55] width 35 height 14
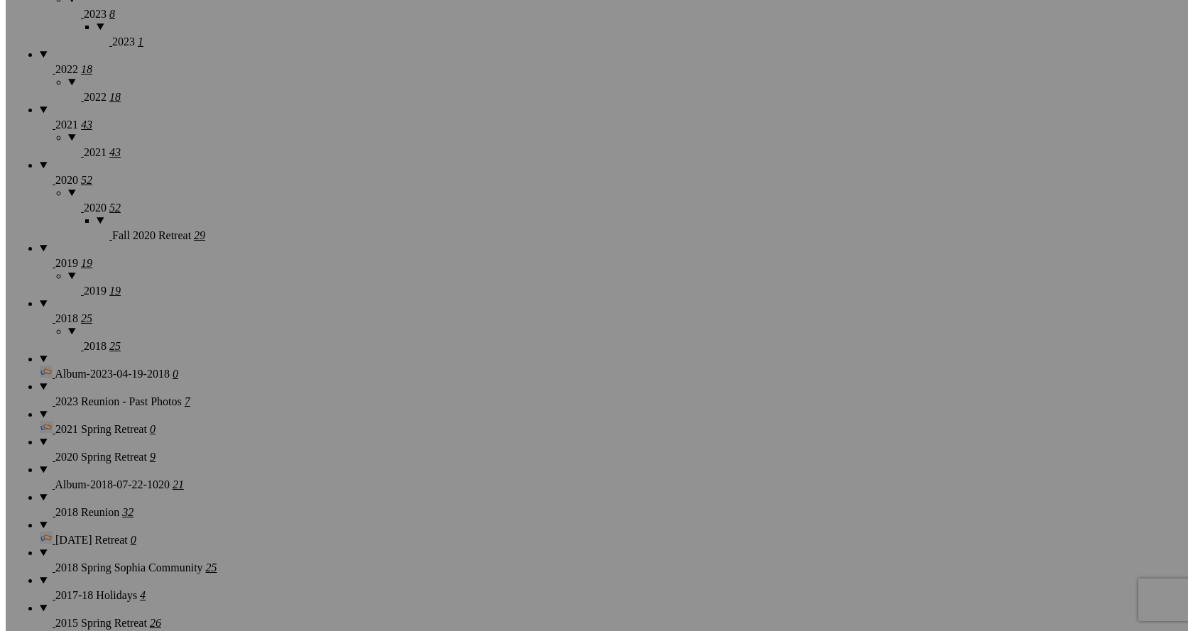
scroll to position [1420, 0]
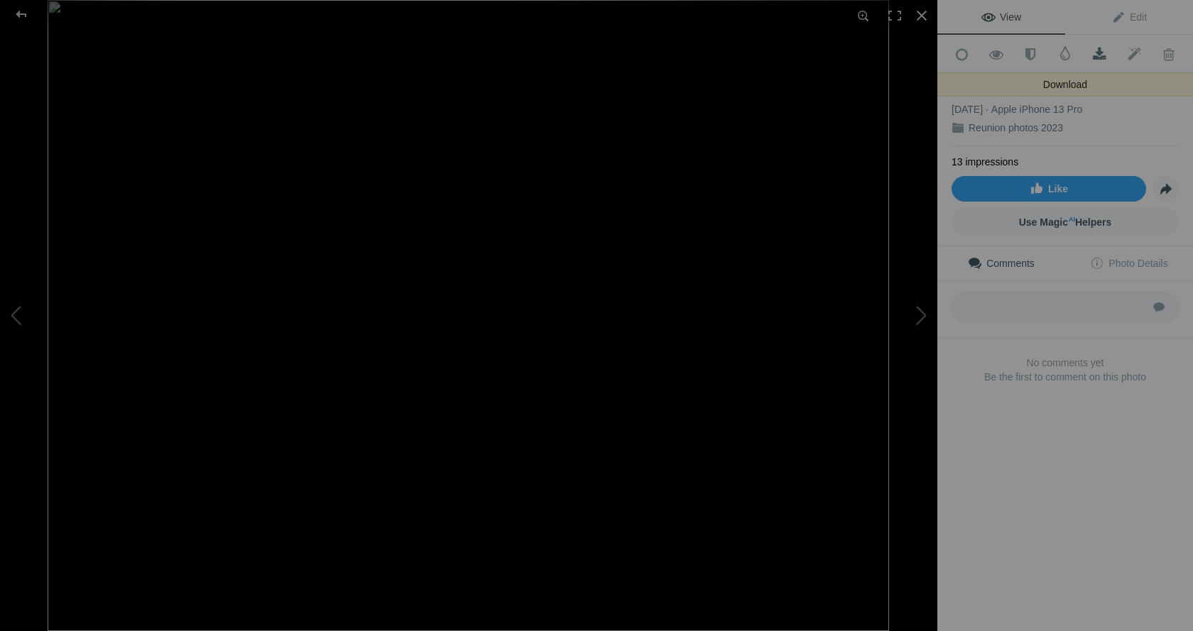
click at [1092, 53] on span at bounding box center [1099, 55] width 35 height 14
